Goal: Information Seeking & Learning: Learn about a topic

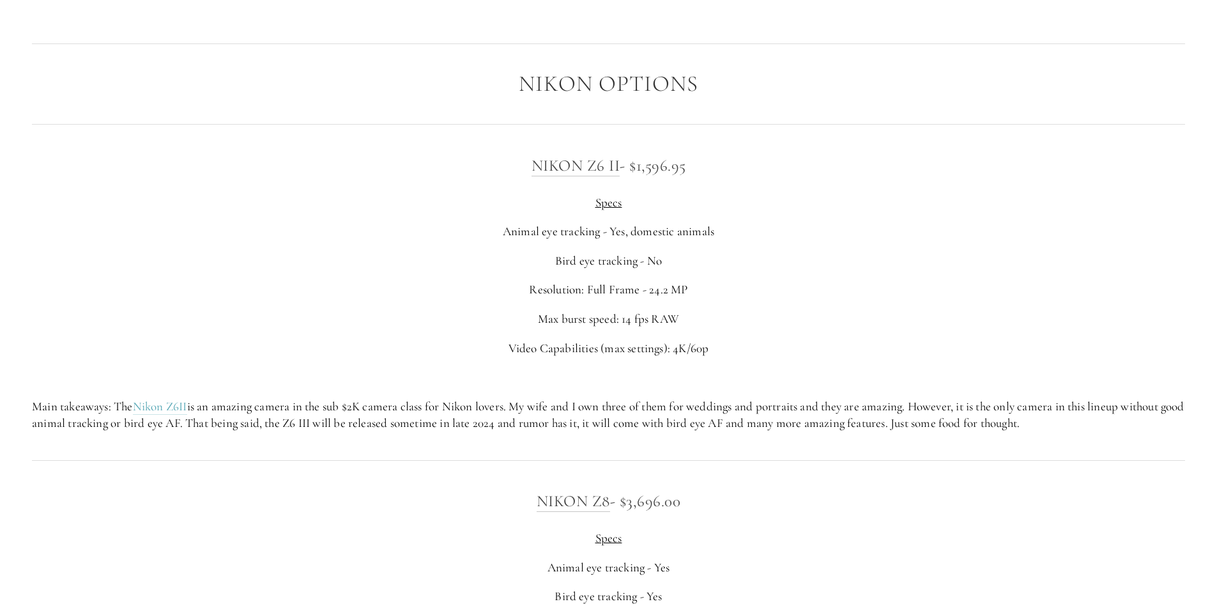
scroll to position [2299, 0]
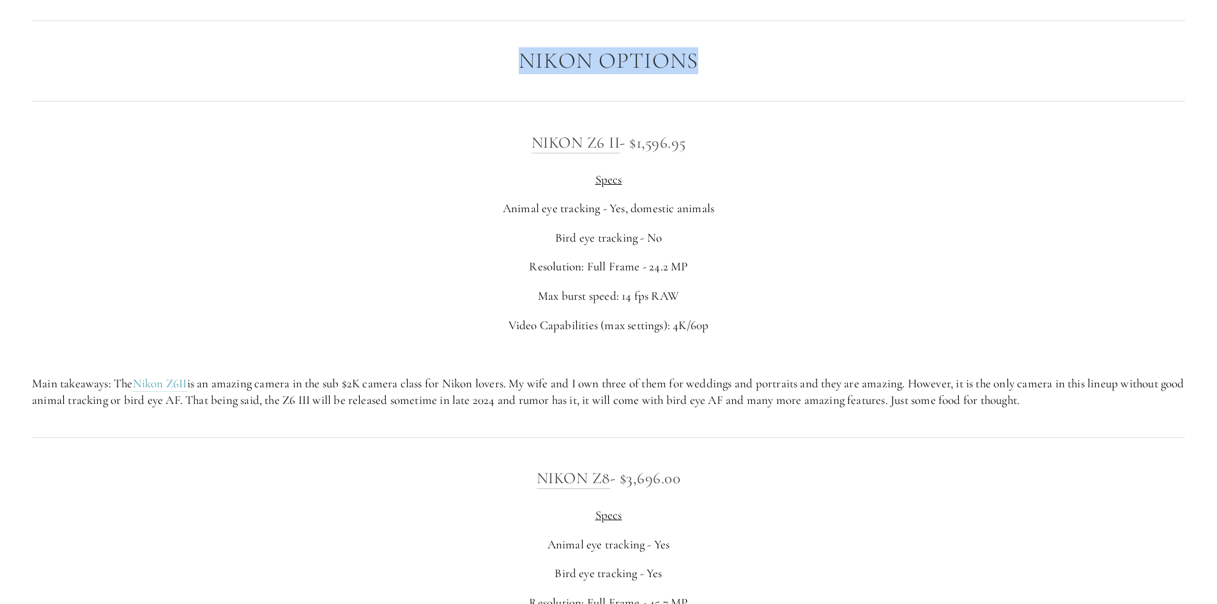
drag, startPoint x: 519, startPoint y: 64, endPoint x: 694, endPoint y: 64, distance: 175.0
click at [694, 64] on h2 "Nikon Options" at bounding box center [608, 61] width 1153 height 25
click at [727, 66] on h2 "Nikon Options" at bounding box center [608, 61] width 1153 height 25
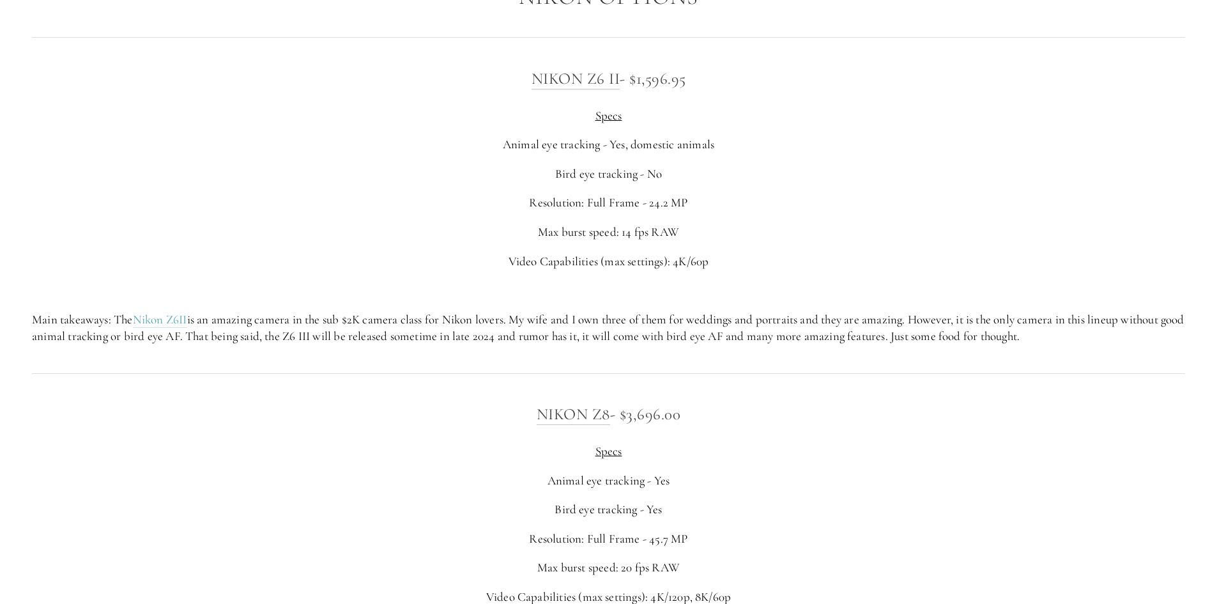
scroll to position [2427, 0]
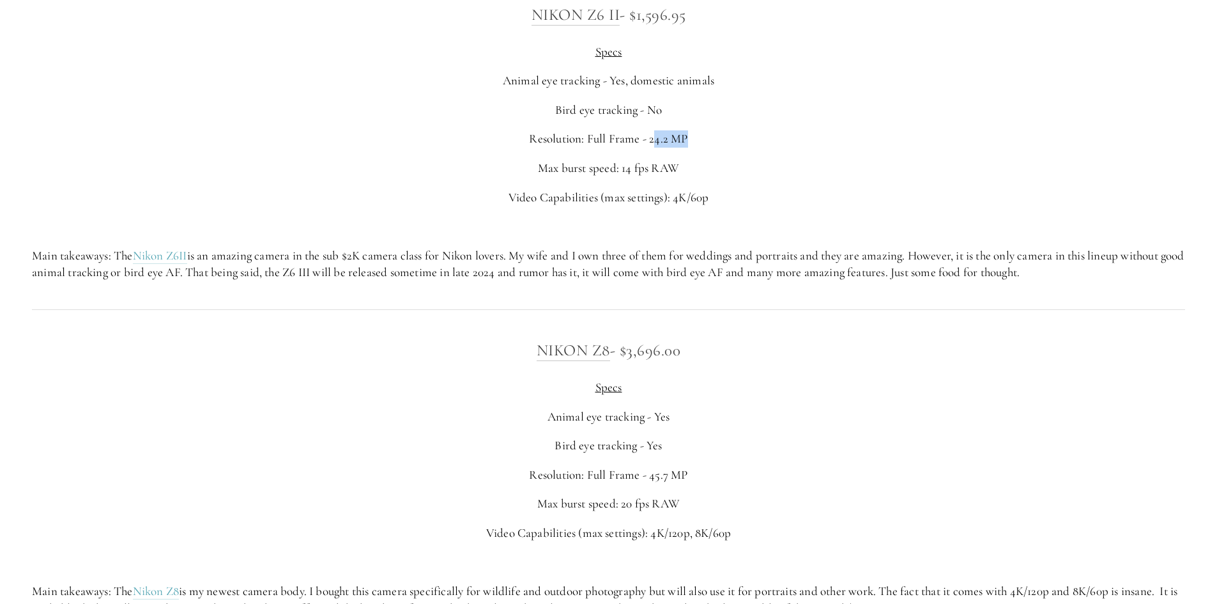
drag, startPoint x: 653, startPoint y: 139, endPoint x: 741, endPoint y: 142, distance: 88.2
click at [741, 142] on p "Resolution: Full Frame - 24.2 MP" at bounding box center [608, 138] width 1153 height 17
click at [858, 114] on p "Bird eye tracking - No" at bounding box center [608, 110] width 1153 height 17
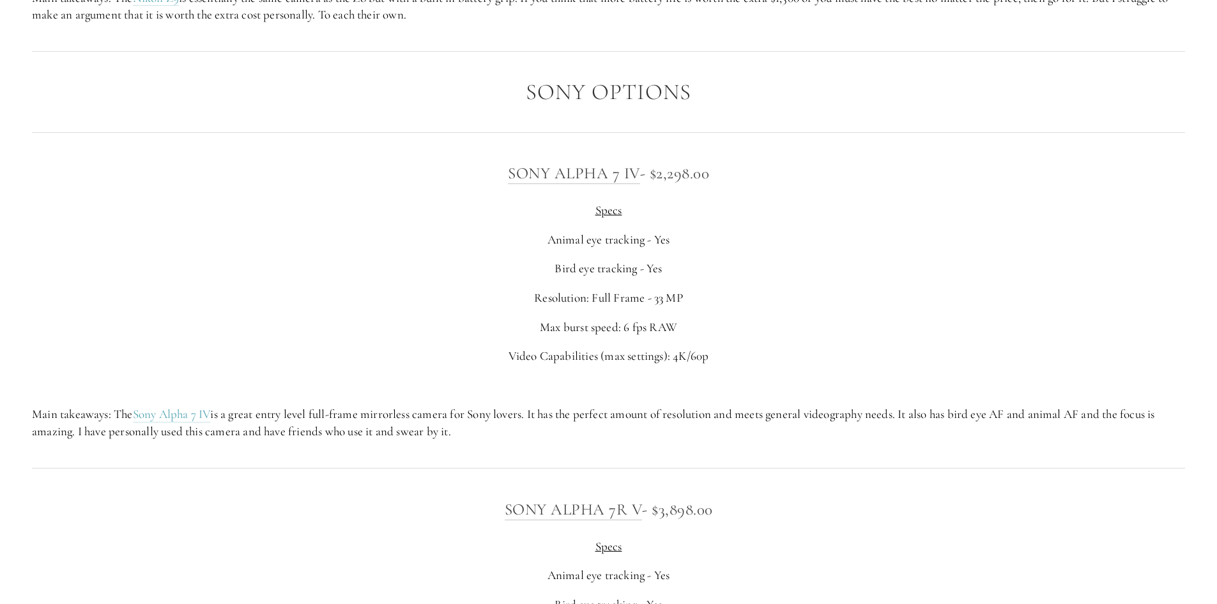
scroll to position [3321, 0]
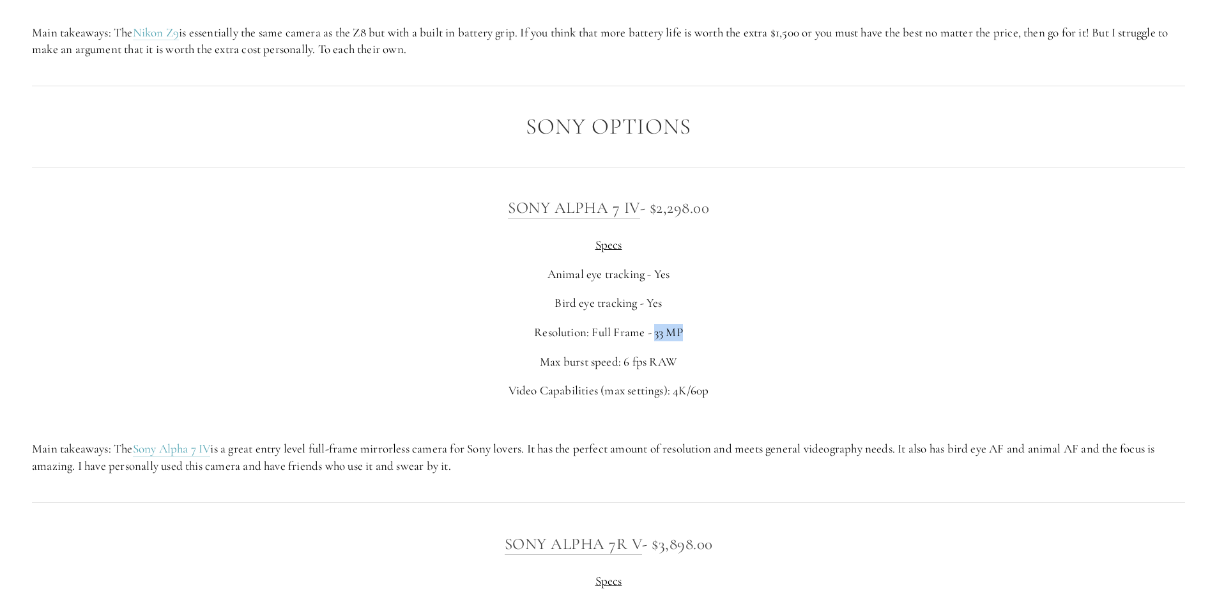
drag, startPoint x: 682, startPoint y: 329, endPoint x: 655, endPoint y: 335, distance: 27.4
click at [655, 335] on p "Resolution: Full Frame - 33 MP" at bounding box center [608, 332] width 1153 height 17
click at [776, 314] on div "Sony Alpha 7 IV - $2,298.00 Specs Animal eye tracking - Yes Bird eye tracking -…" at bounding box center [608, 334] width 1153 height 279
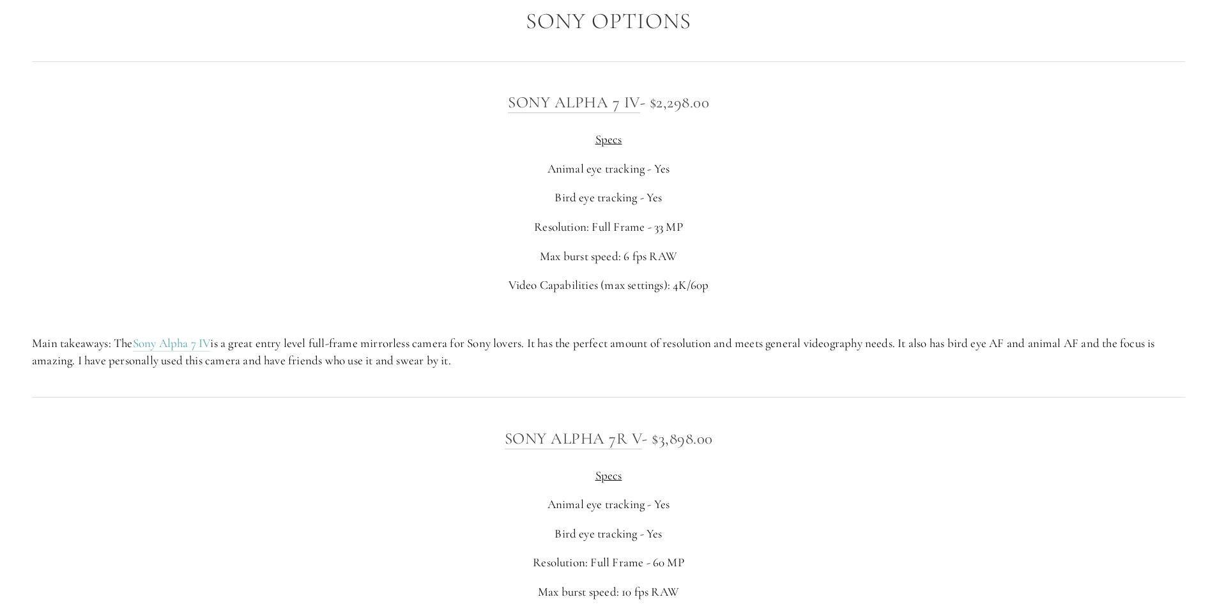
scroll to position [3449, 0]
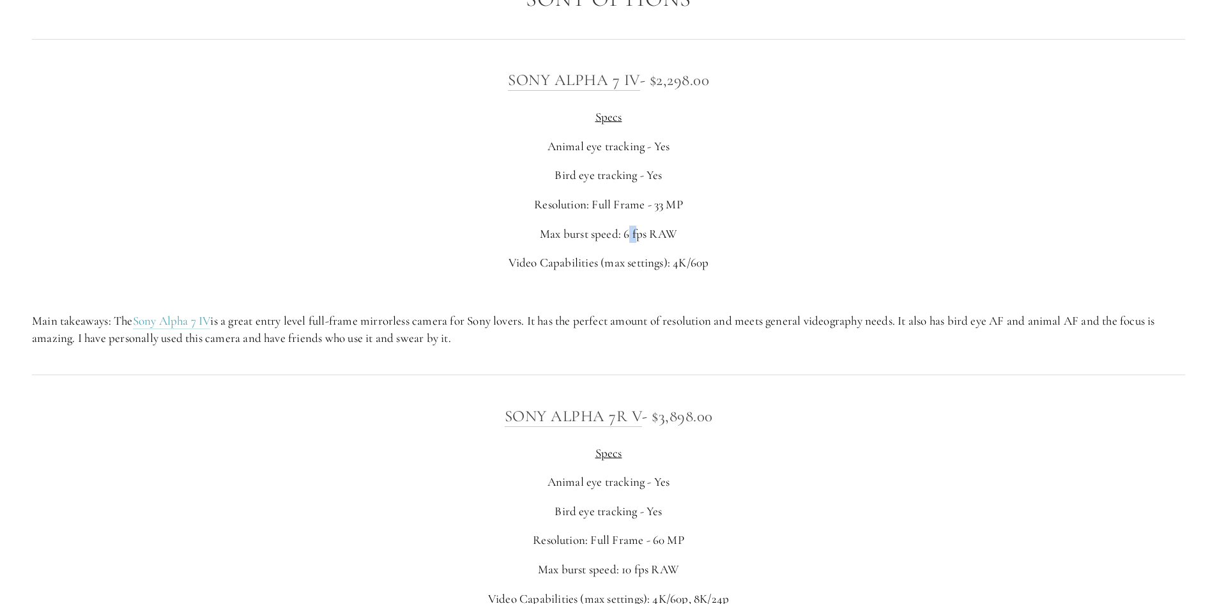
drag, startPoint x: 628, startPoint y: 235, endPoint x: 639, endPoint y: 235, distance: 10.9
click at [639, 235] on p "Max burst speed: 6 fps RAW" at bounding box center [608, 233] width 1153 height 17
drag, startPoint x: 623, startPoint y: 234, endPoint x: 645, endPoint y: 234, distance: 22.4
click at [645, 234] on p "Max burst speed: 6 fps RAW" at bounding box center [608, 233] width 1153 height 17
